Goal: Navigation & Orientation: Find specific page/section

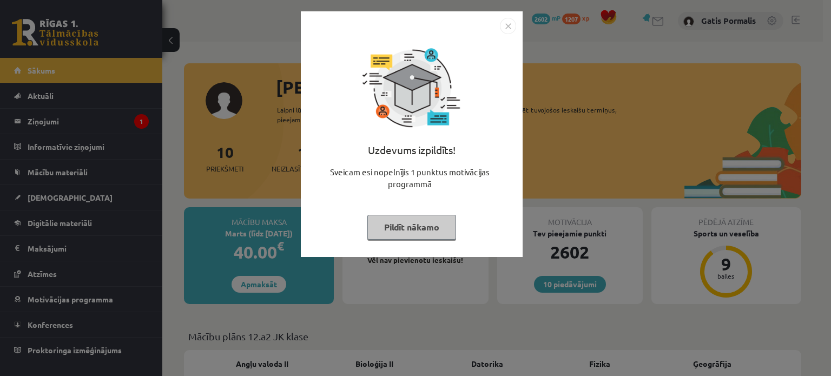
click at [508, 30] on img "Close" at bounding box center [508, 26] width 16 height 16
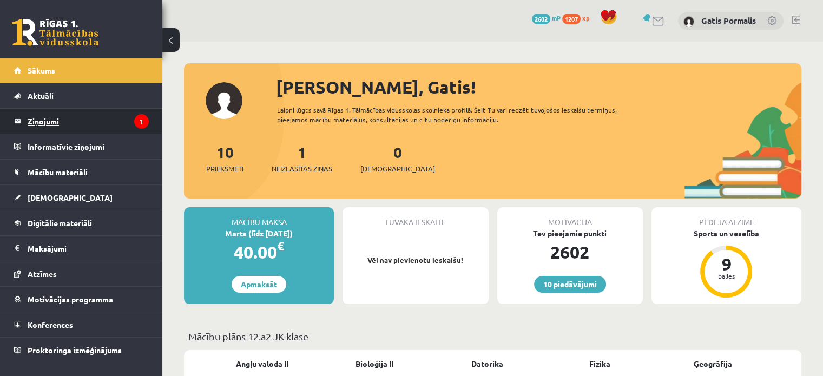
click at [100, 123] on legend "Ziņojumi 1" at bounding box center [88, 121] width 121 height 25
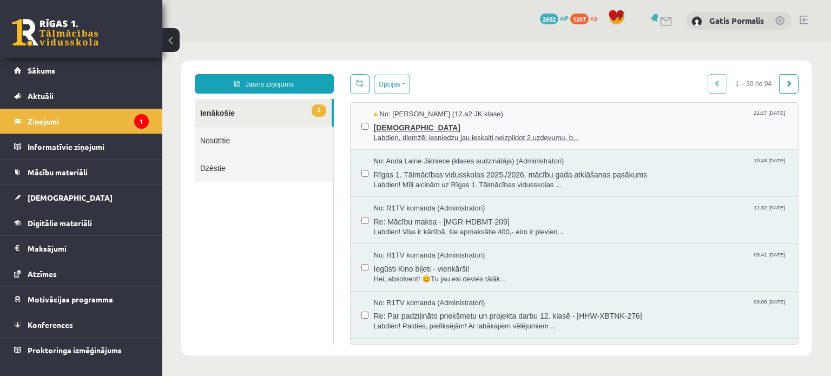
click at [443, 136] on span "Labdien, diemžēl iesniedzu jau ieskaiti neizpildot 2.uzdevumu, b..." at bounding box center [581, 138] width 414 height 10
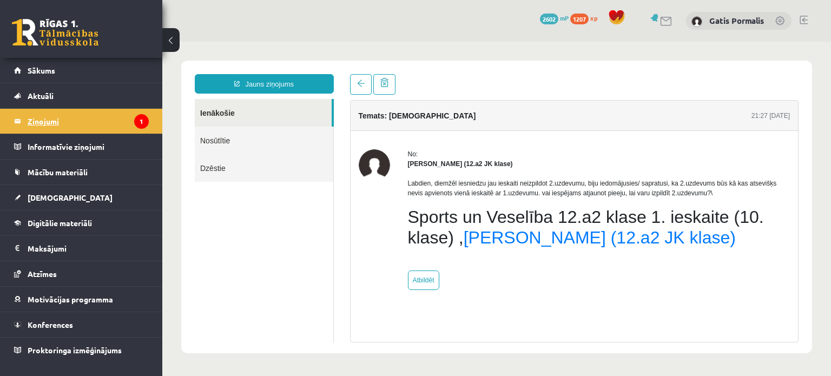
click at [78, 127] on legend "Ziņojumi 1" at bounding box center [88, 121] width 121 height 25
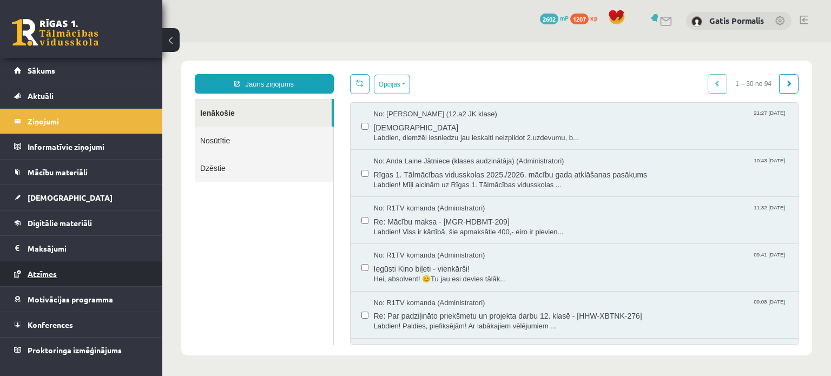
click at [47, 270] on span "Atzīmes" at bounding box center [42, 274] width 29 height 10
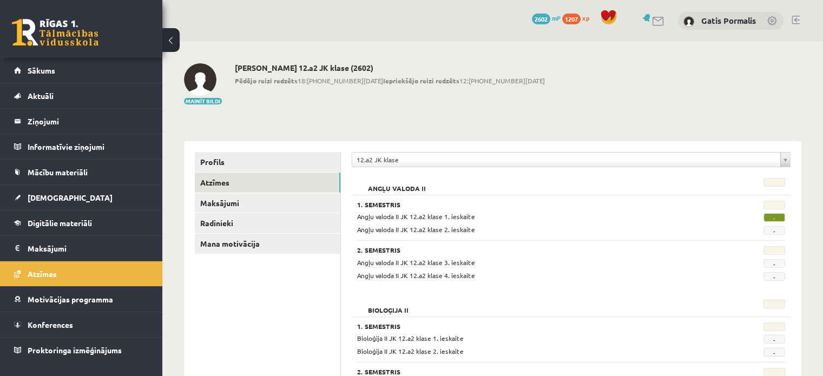
click at [657, 22] on link at bounding box center [658, 21] width 13 height 9
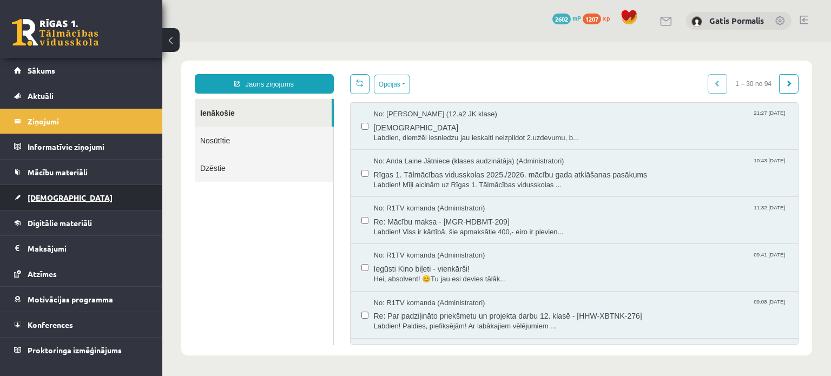
click at [29, 197] on span "[DEMOGRAPHIC_DATA]" at bounding box center [70, 198] width 85 height 10
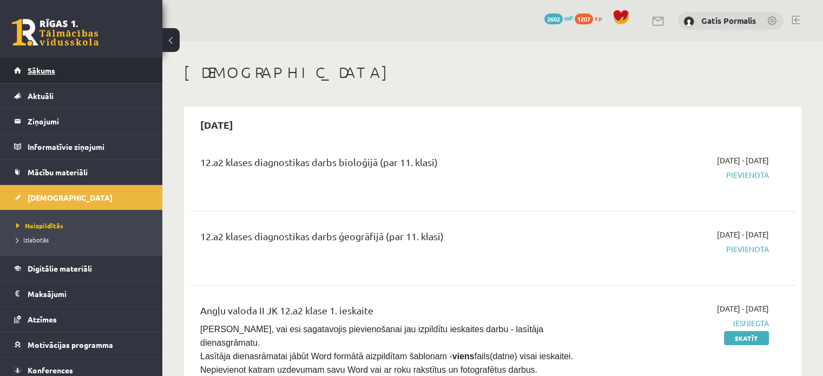
click at [45, 69] on span "Sākums" at bounding box center [42, 70] width 28 height 10
